Goal: Check status: Check status

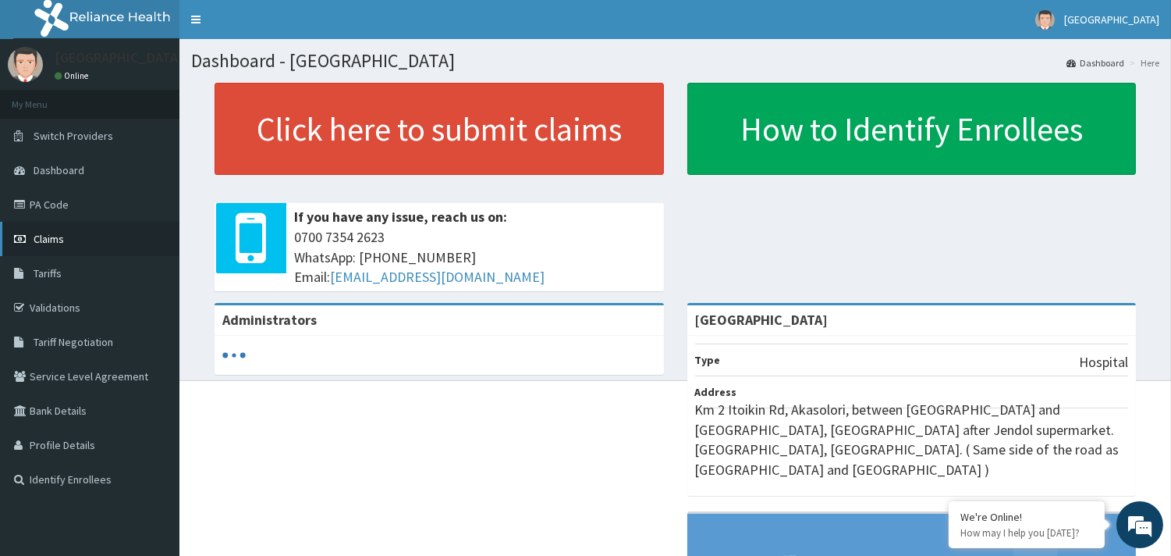
click at [45, 230] on link "Claims" at bounding box center [89, 239] width 179 height 34
click at [57, 247] on link "Claims" at bounding box center [89, 239] width 179 height 34
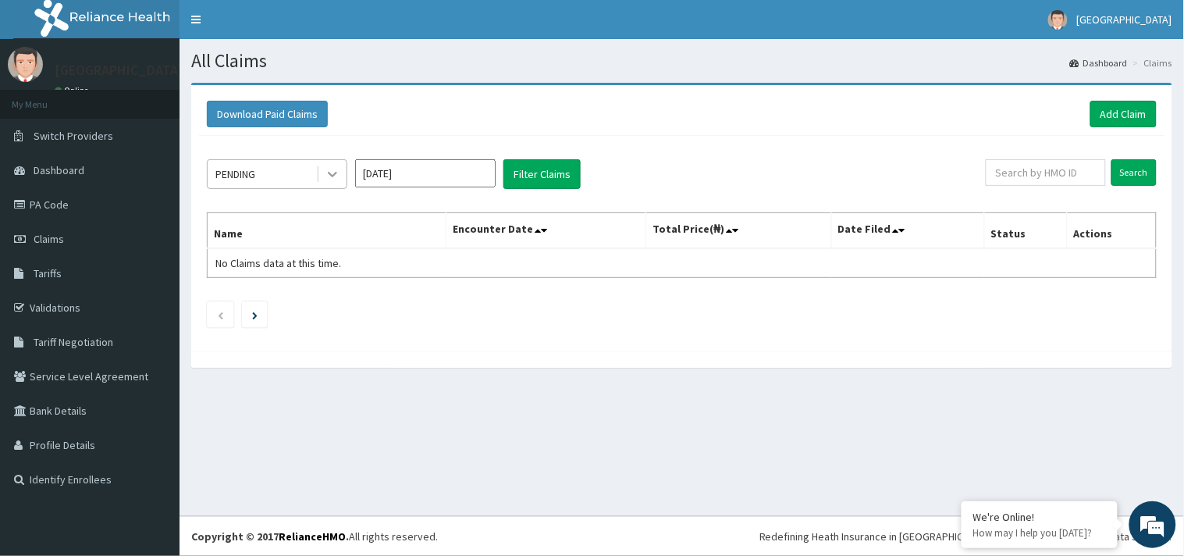
click at [333, 172] on icon at bounding box center [333, 174] width 16 height 16
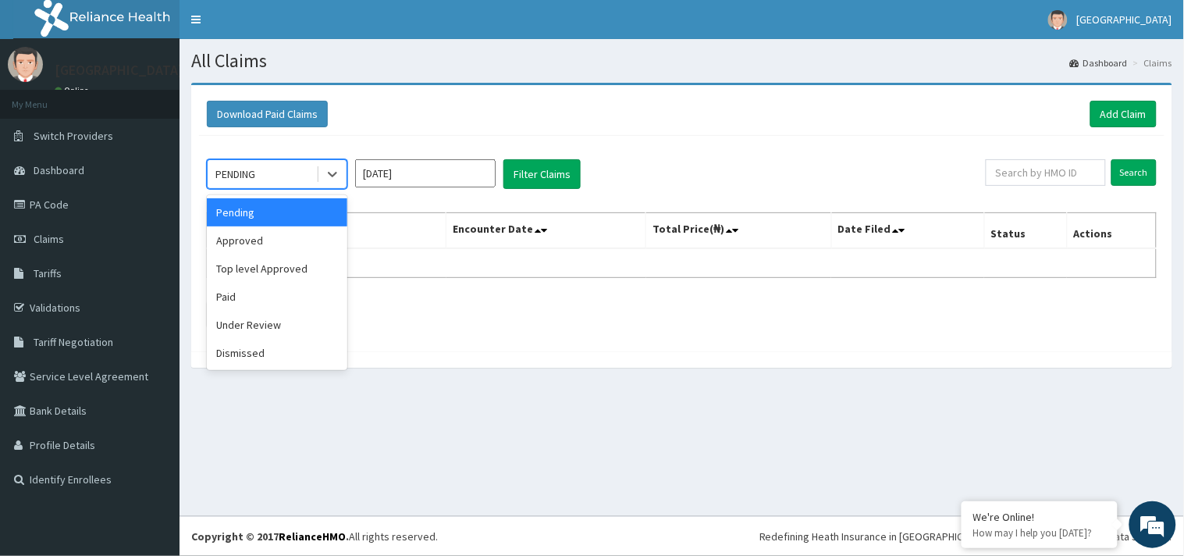
click at [328, 222] on div "Pending" at bounding box center [277, 212] width 140 height 28
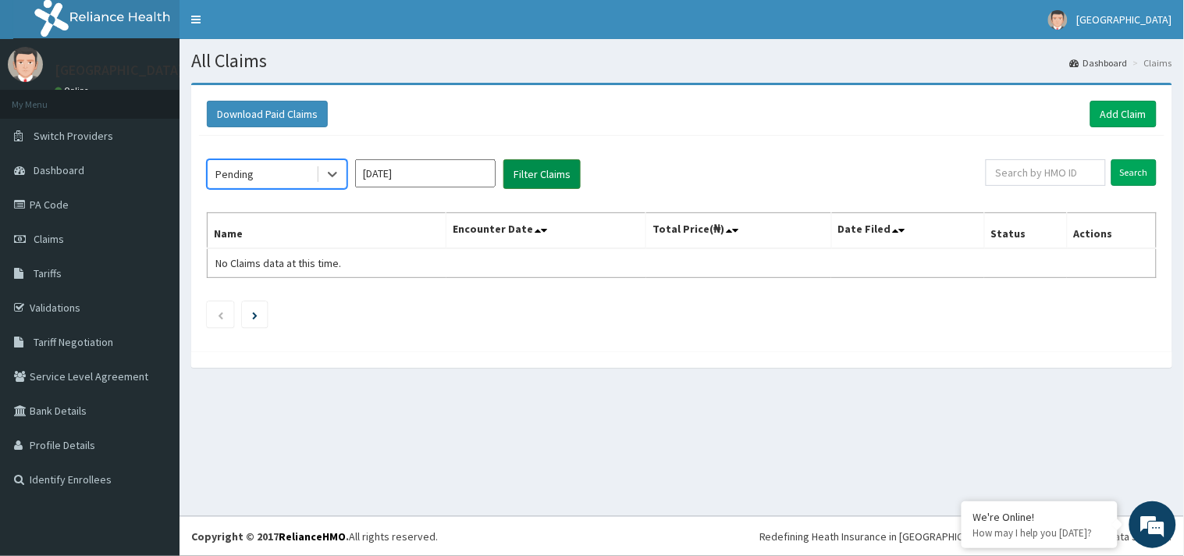
click at [547, 165] on button "Filter Claims" at bounding box center [541, 174] width 77 height 30
click at [332, 175] on icon at bounding box center [332, 174] width 9 height 5
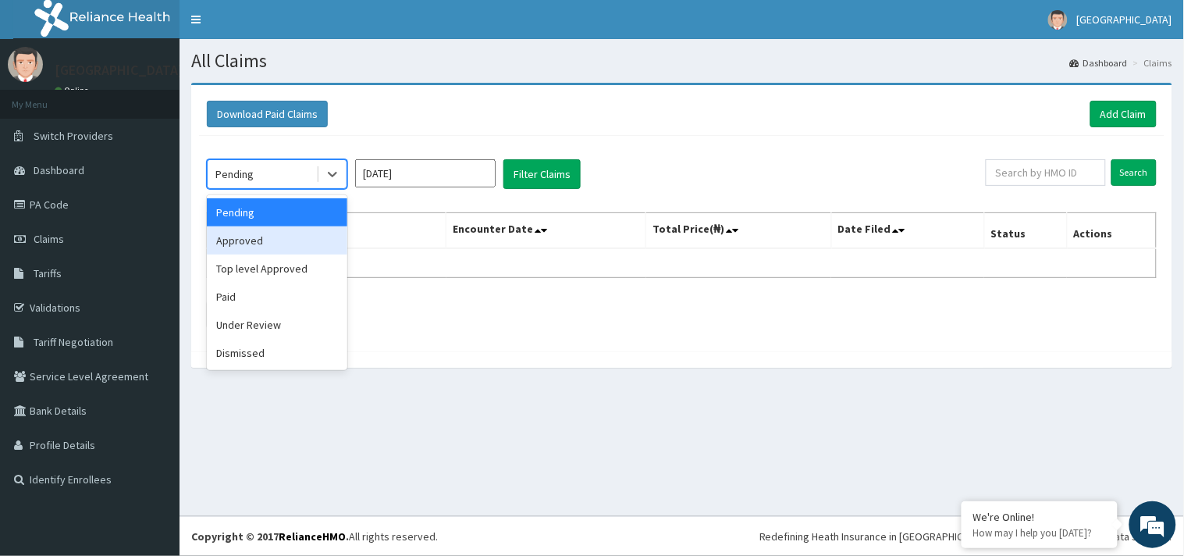
click at [310, 238] on div "Approved" at bounding box center [277, 240] width 140 height 28
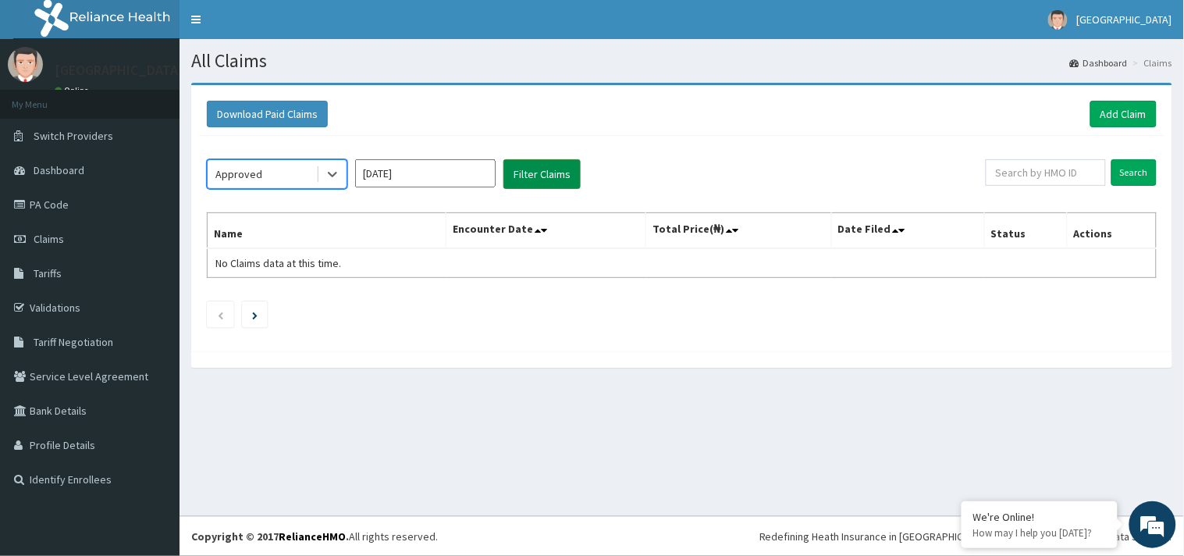
click at [549, 177] on button "Filter Claims" at bounding box center [541, 174] width 77 height 30
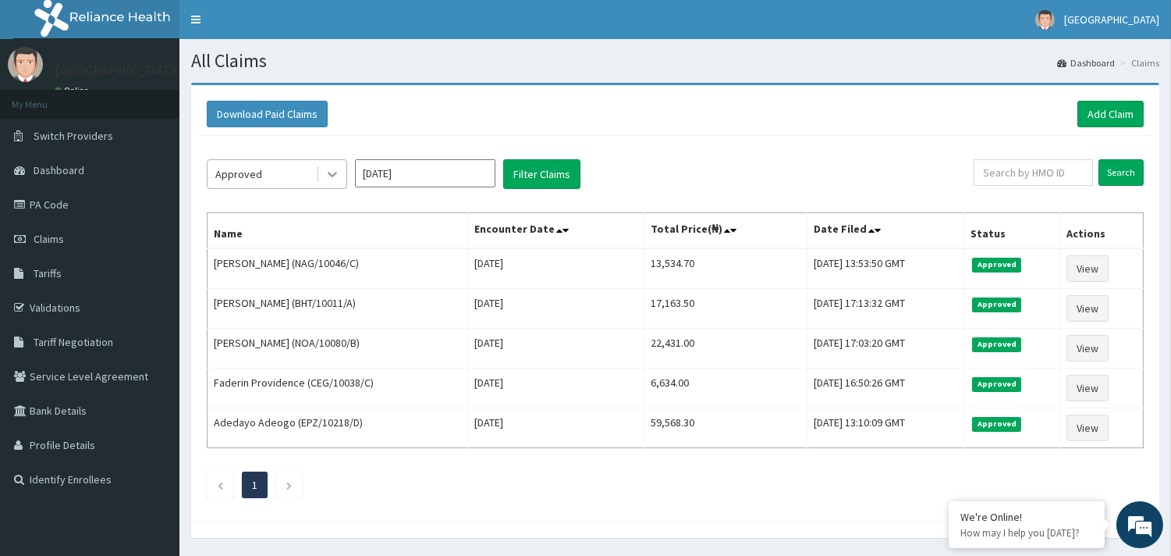
click at [325, 172] on icon at bounding box center [333, 174] width 16 height 16
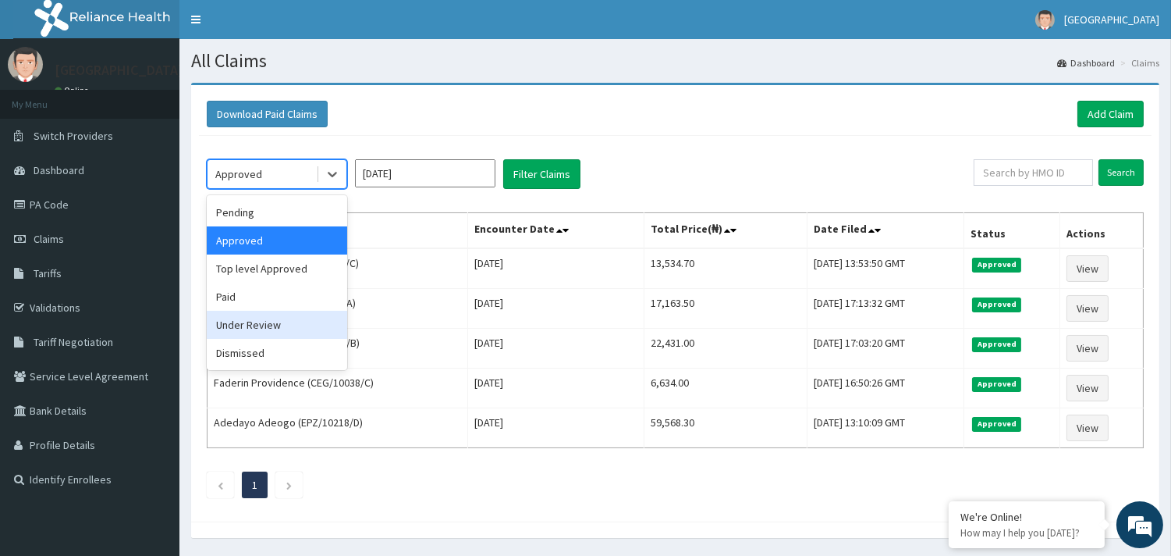
click at [268, 324] on div "Under Review" at bounding box center [277, 325] width 140 height 28
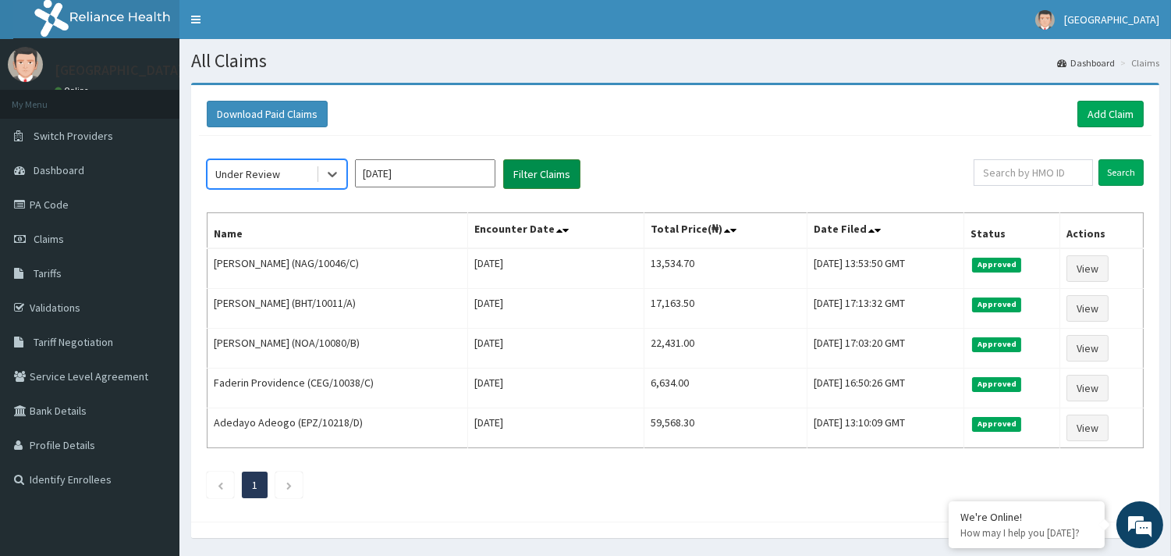
click at [518, 183] on button "Filter Claims" at bounding box center [541, 174] width 77 height 30
